Goal: Task Accomplishment & Management: Use online tool/utility

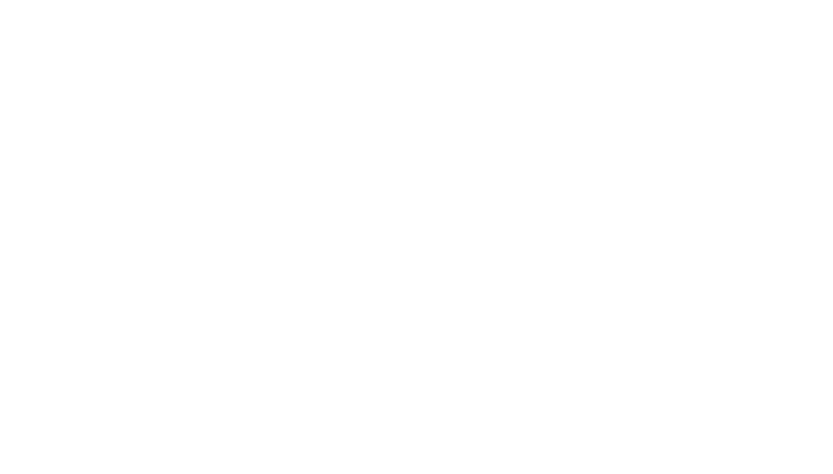
click at [97, 249] on div at bounding box center [416, 237] width 833 height 474
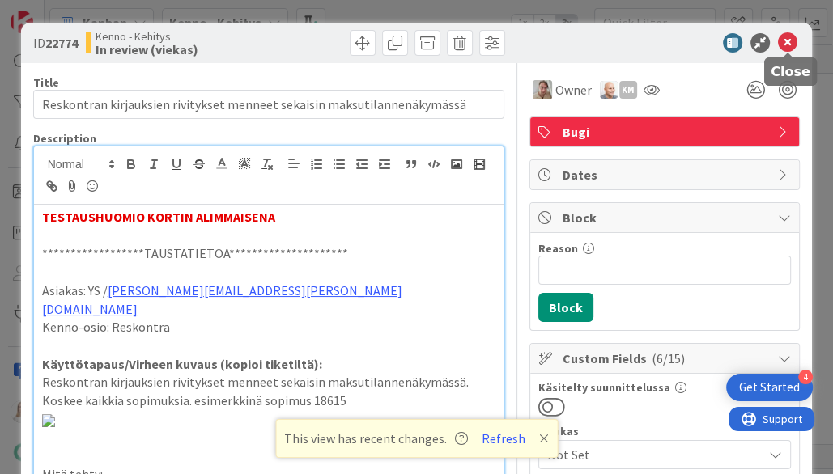
click at [786, 40] on icon at bounding box center [786, 42] width 19 height 19
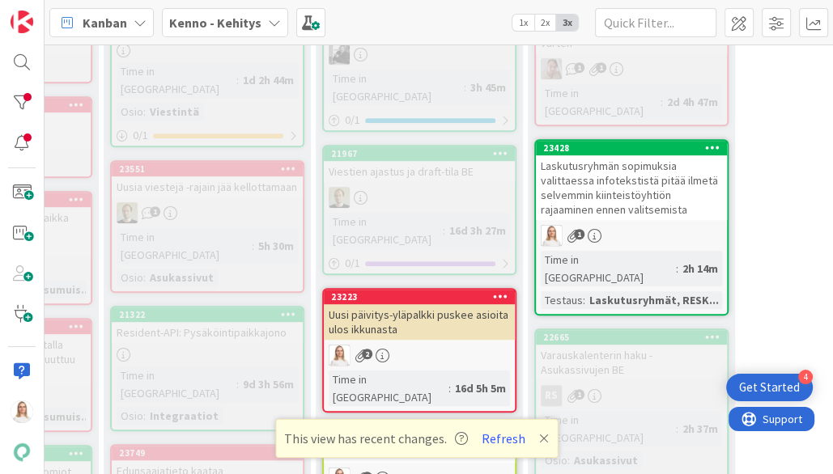
scroll to position [602, 428]
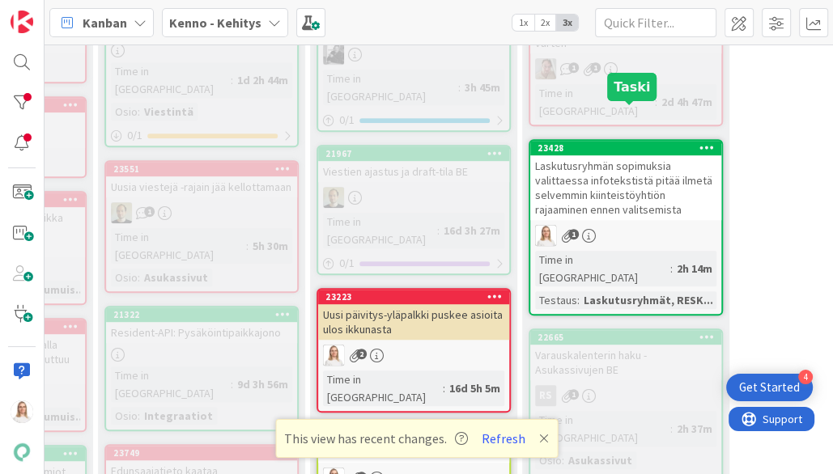
click at [612, 142] on div "23428" at bounding box center [629, 147] width 184 height 11
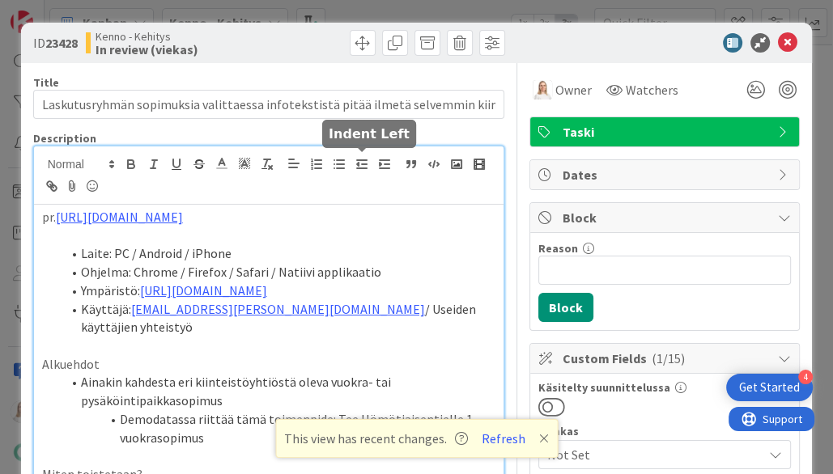
drag, startPoint x: 57, startPoint y: 163, endPoint x: 354, endPoint y: 157, distance: 296.2
click at [355, 233] on p at bounding box center [269, 236] width 454 height 19
drag, startPoint x: 56, startPoint y: 214, endPoint x: 332, endPoint y: 214, distance: 275.9
click at [332, 214] on p "pr. https://github.com/pandiafi/kenno/pull/8626/files" at bounding box center [269, 217] width 454 height 19
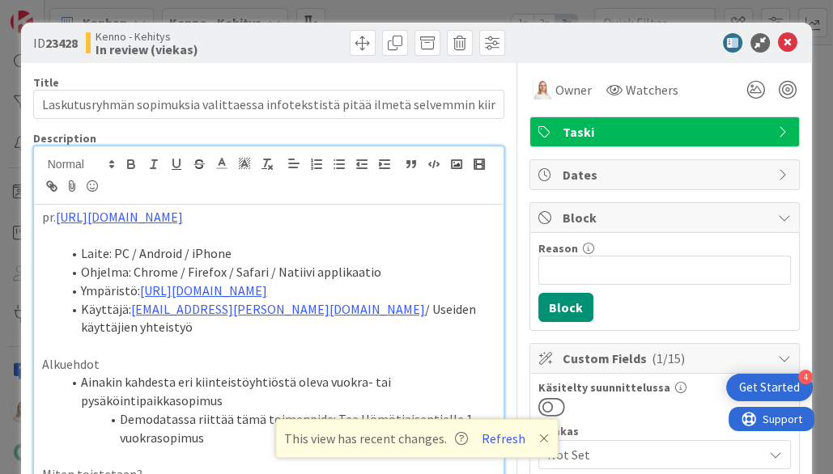
copy p "https://github.com/pandiafi/kenno/pull/8626/files"
click at [379, 217] on p "pr. https://github.com/pandiafi/kenno/pull/8626/files" at bounding box center [269, 217] width 454 height 19
click at [786, 39] on icon at bounding box center [786, 42] width 19 height 19
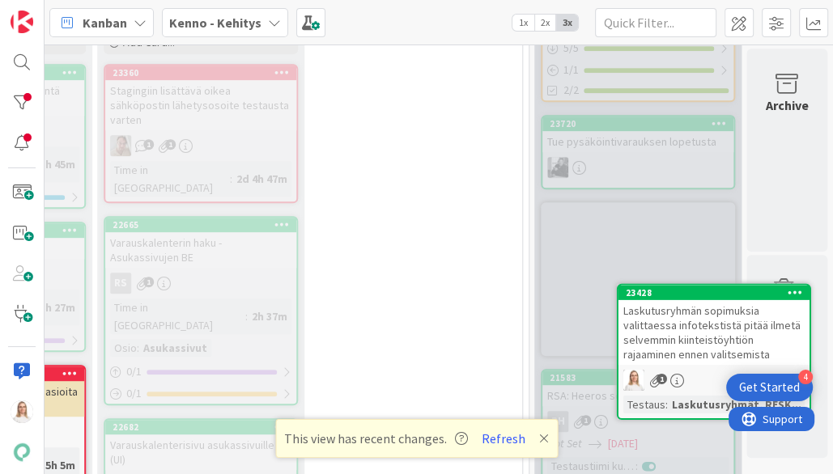
scroll to position [538, 853]
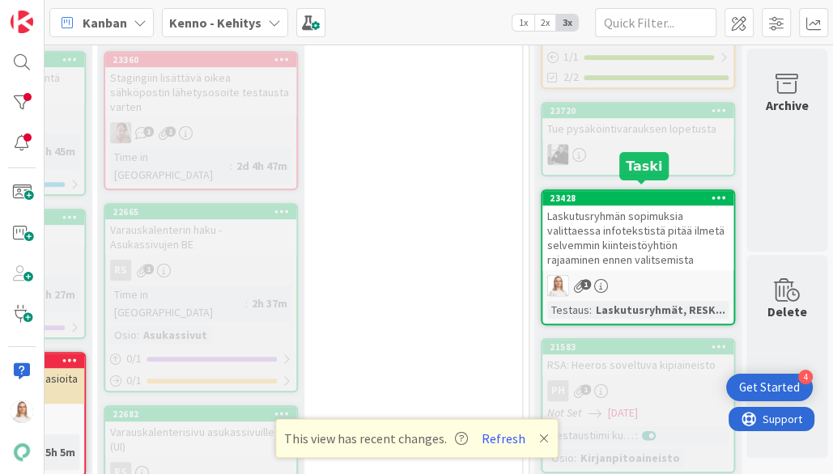
click at [634, 193] on div "23428" at bounding box center [641, 198] width 184 height 11
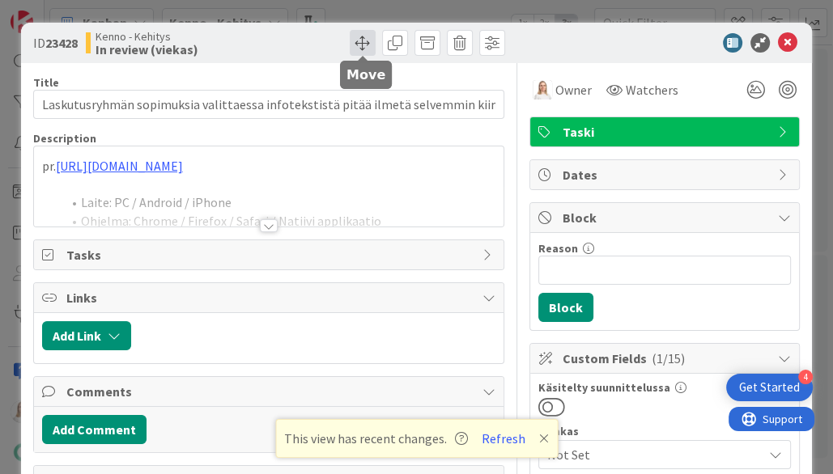
click at [362, 44] on span at bounding box center [363, 43] width 26 height 26
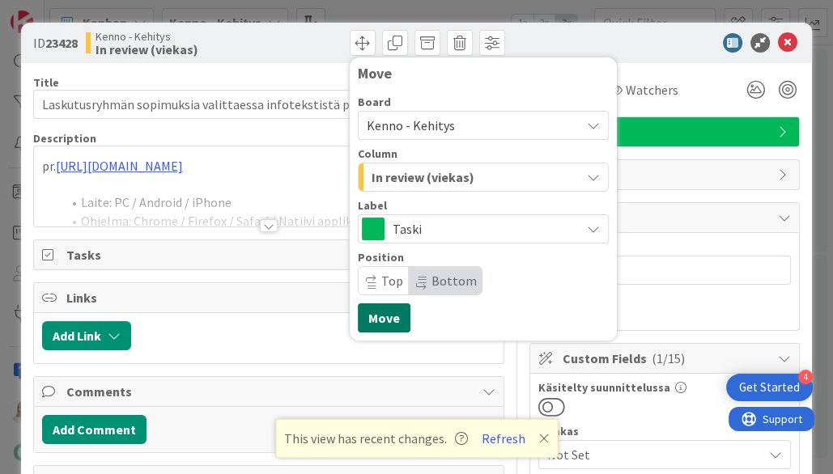
click at [388, 314] on button "Move" at bounding box center [384, 317] width 53 height 29
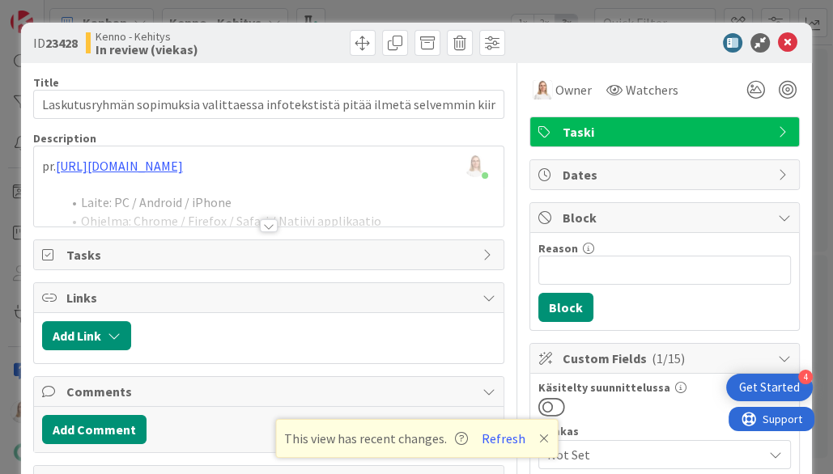
click at [783, 50] on icon at bounding box center [786, 42] width 19 height 19
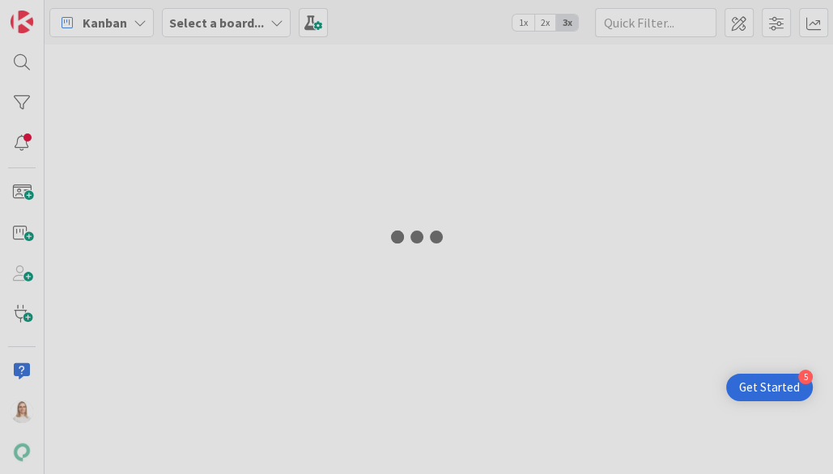
click at [478, 104] on div at bounding box center [416, 237] width 833 height 474
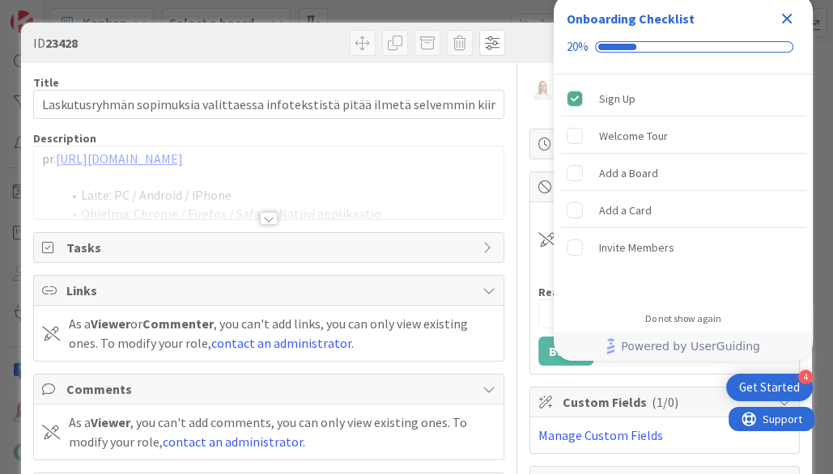
click at [786, 14] on icon "Close Checklist" at bounding box center [786, 18] width 19 height 19
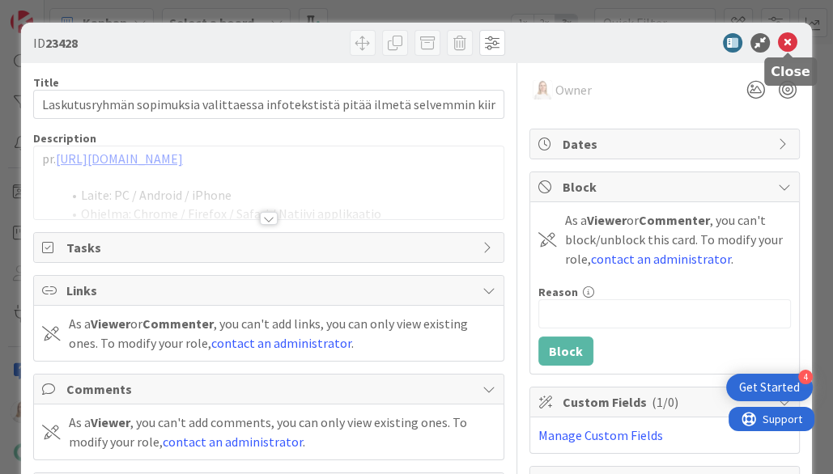
click at [784, 40] on icon at bounding box center [786, 42] width 19 height 19
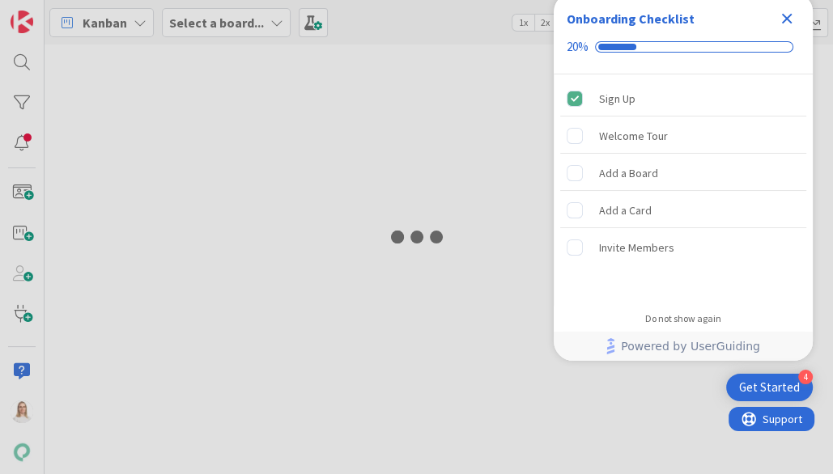
click at [786, 16] on icon "Close Checklist" at bounding box center [787, 19] width 11 height 11
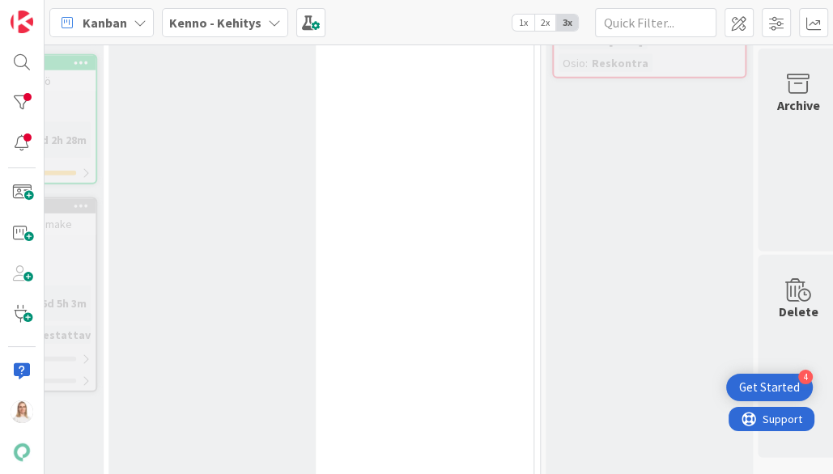
scroll to position [2850, 837]
